Goal: Information Seeking & Learning: Learn about a topic

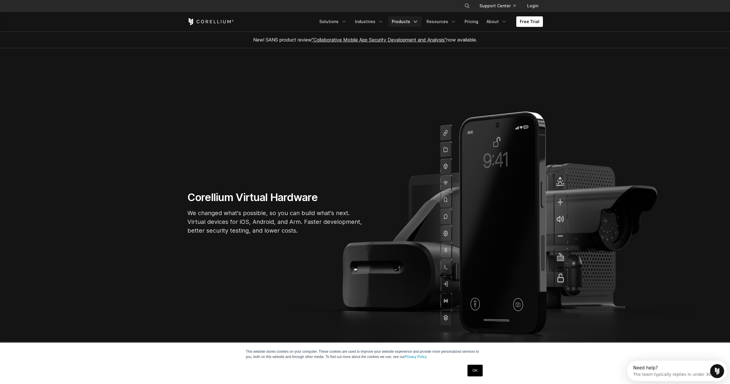
click at [404, 20] on link "Products" at bounding box center [405, 21] width 34 height 11
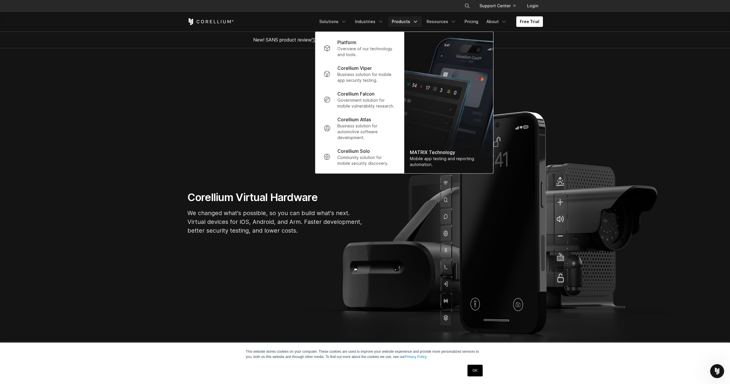
click at [353, 50] on p "Overview of our technology and tools." at bounding box center [366, 52] width 58 height 12
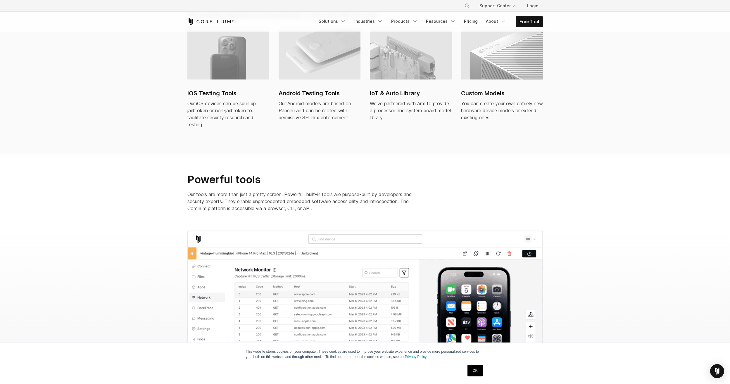
scroll to position [426, 0]
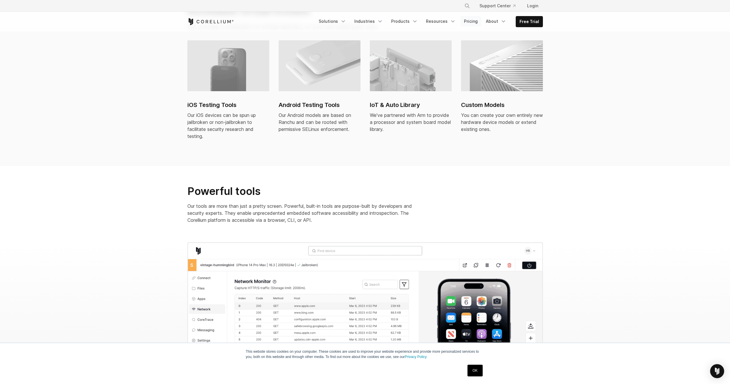
click at [471, 24] on link "Pricing" at bounding box center [470, 21] width 21 height 11
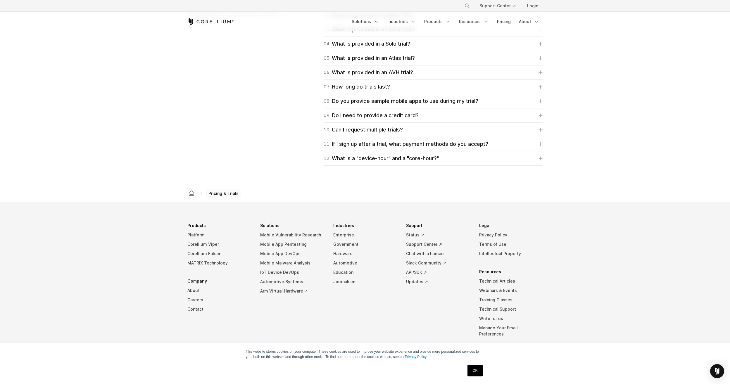
scroll to position [898, 0]
